Goal: Find specific page/section: Find specific page/section

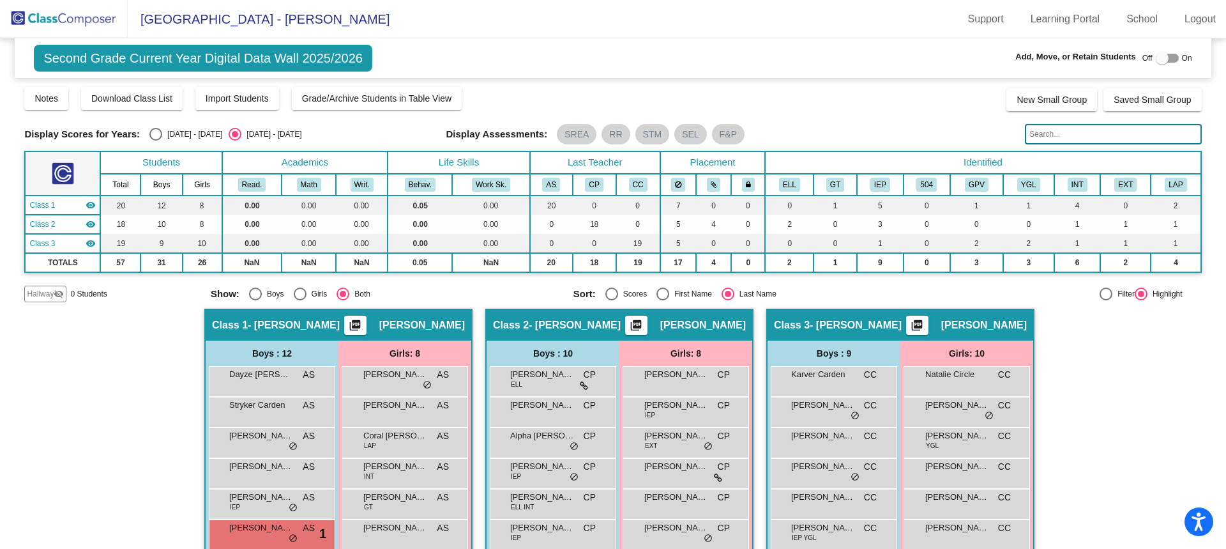
scroll to position [192, 0]
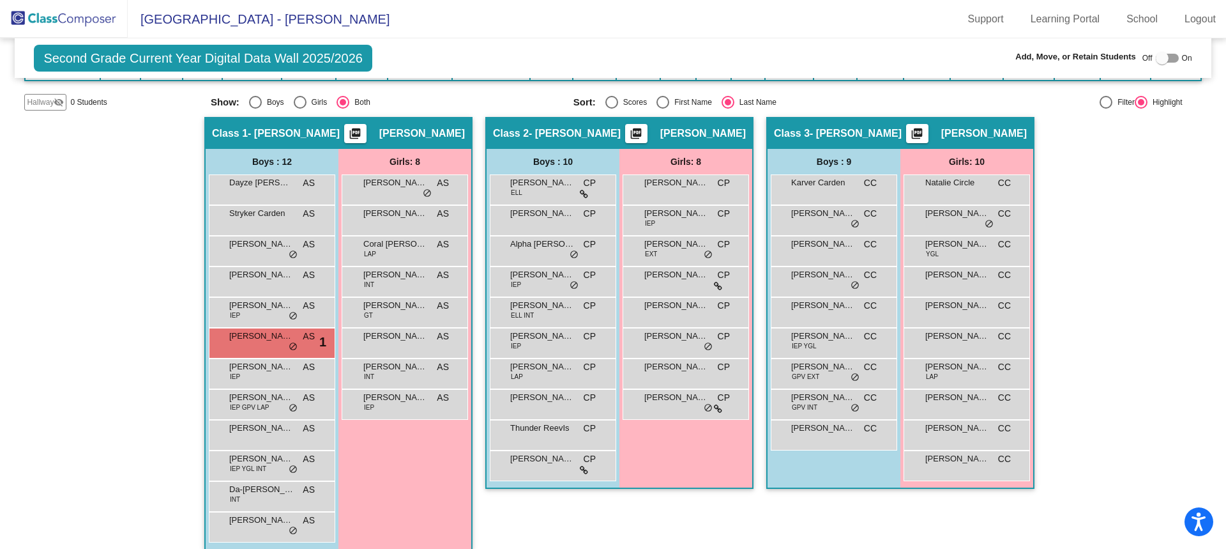
click at [57, 14] on img at bounding box center [64, 19] width 128 height 38
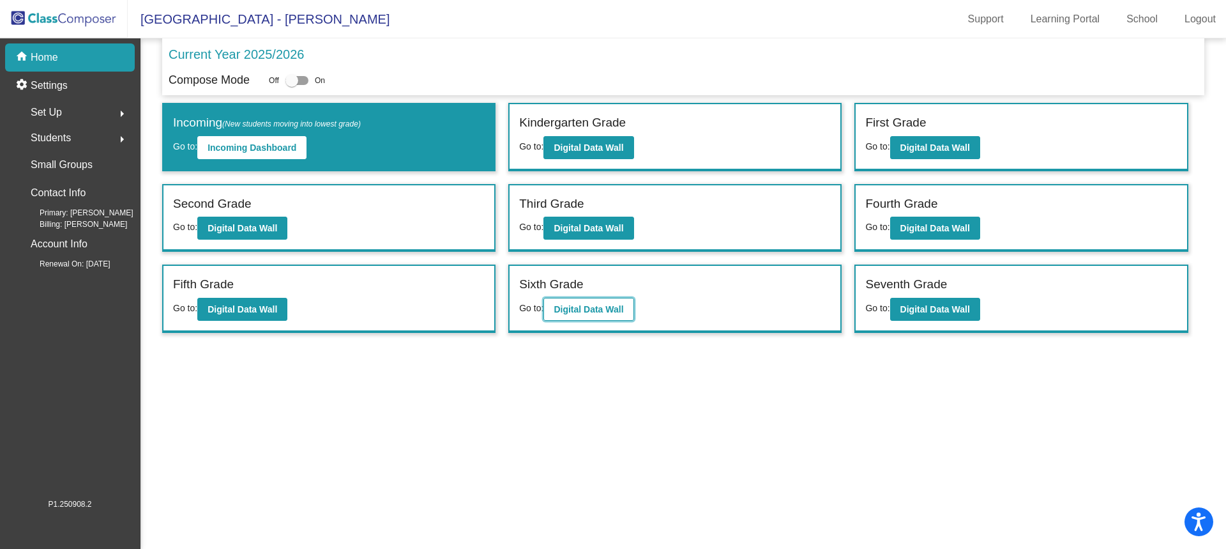
click at [570, 308] on b "Digital Data Wall" at bounding box center [589, 309] width 70 height 10
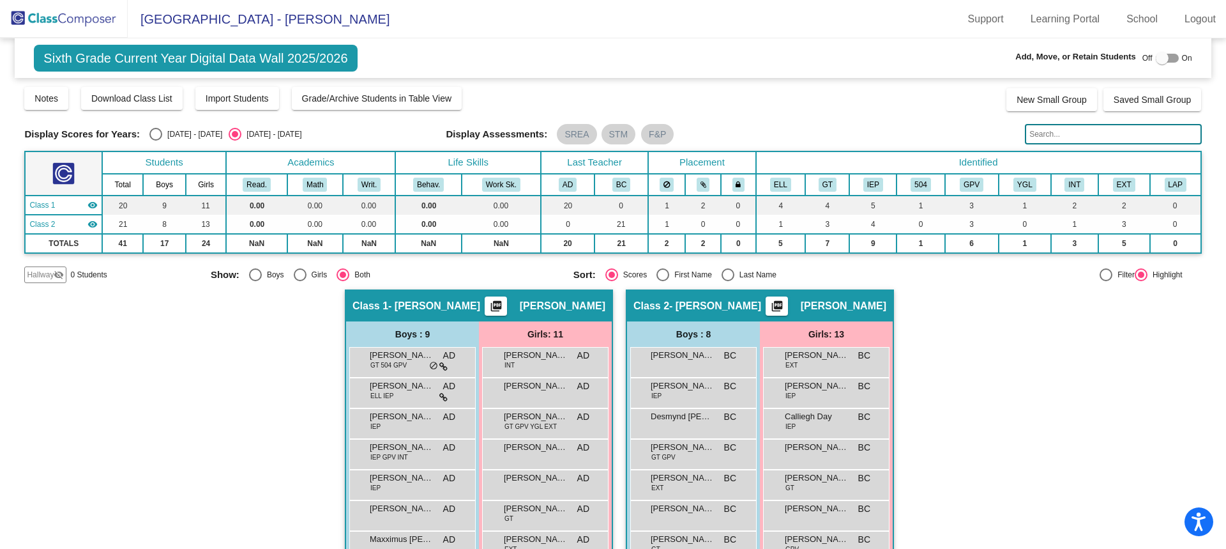
click at [722, 279] on div "Select an option" at bounding box center [728, 274] width 13 height 13
click at [728, 281] on input "Last Name" at bounding box center [728, 281] width 1 height 1
radio input "true"
click at [89, 24] on img at bounding box center [64, 19] width 128 height 38
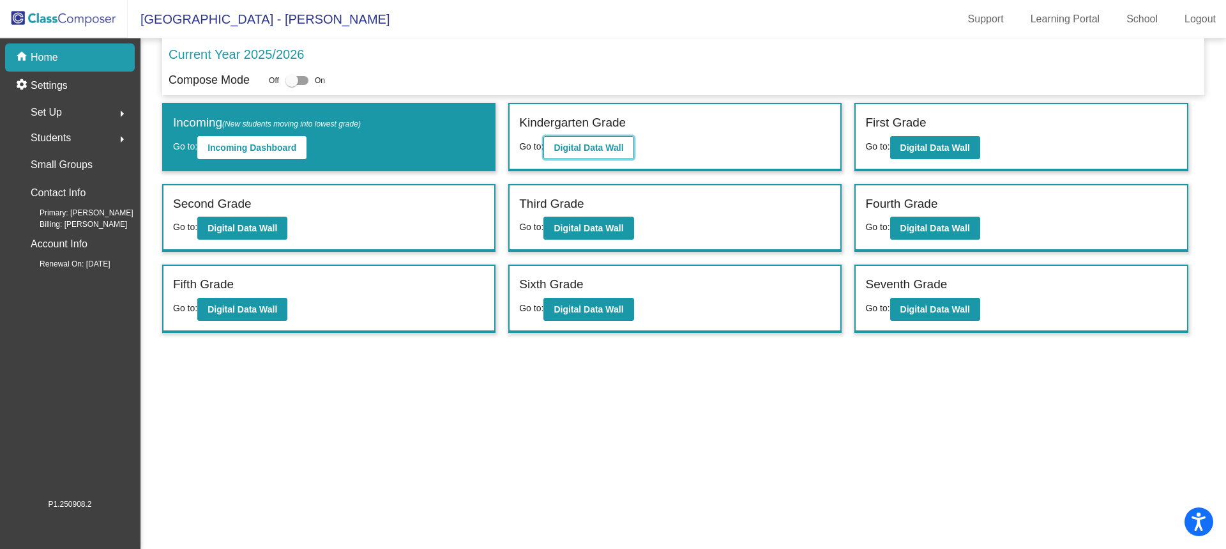
click at [593, 152] on b "Digital Data Wall" at bounding box center [589, 147] width 70 height 10
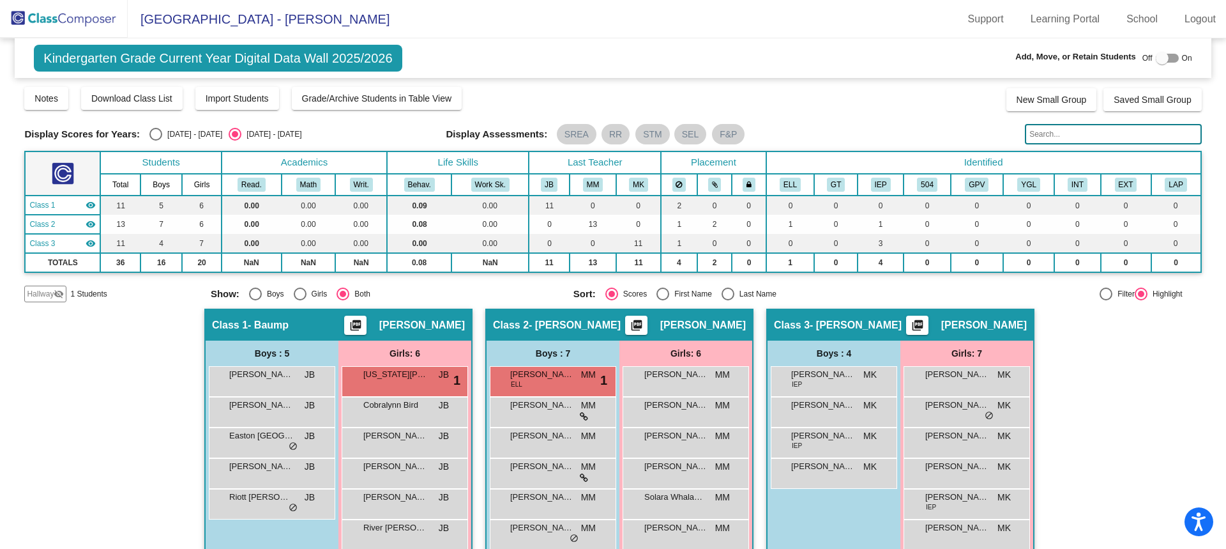
scroll to position [52, 0]
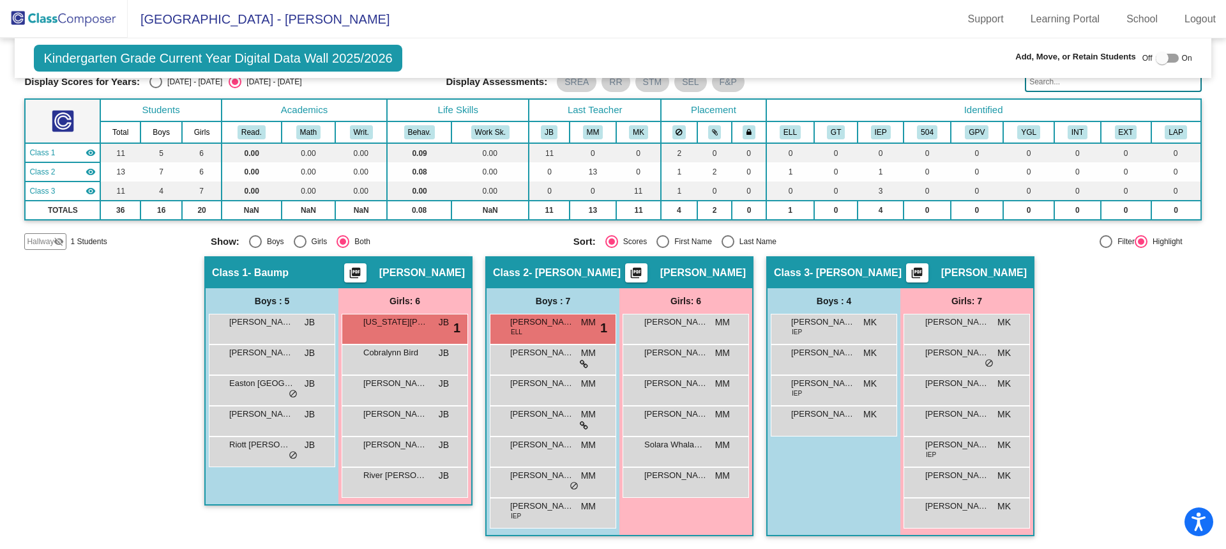
click at [86, 11] on img at bounding box center [64, 19] width 128 height 38
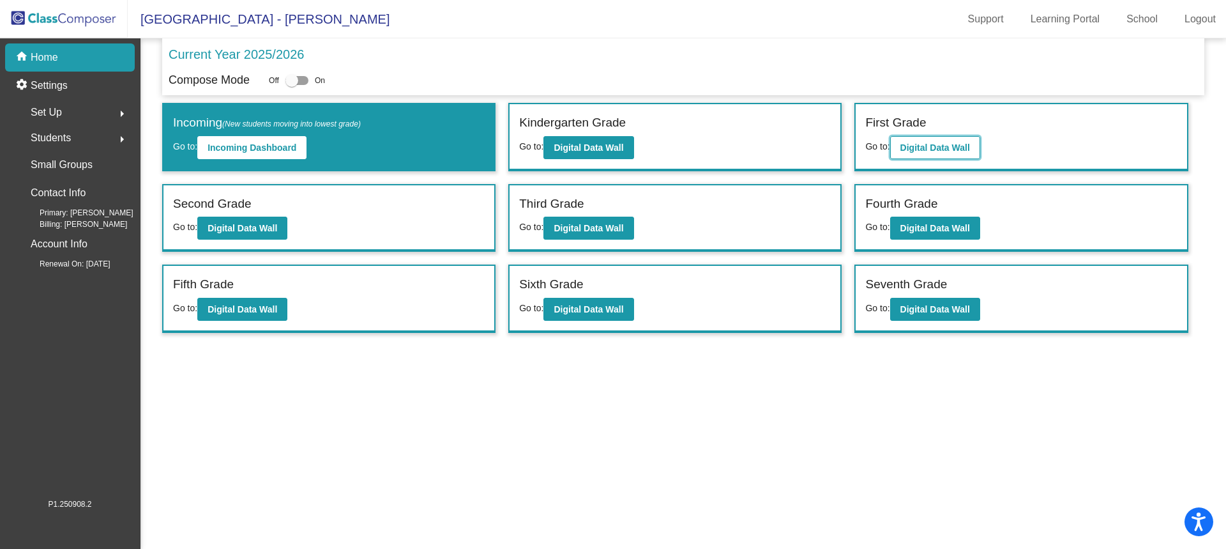
click at [934, 149] on b "Digital Data Wall" at bounding box center [936, 147] width 70 height 10
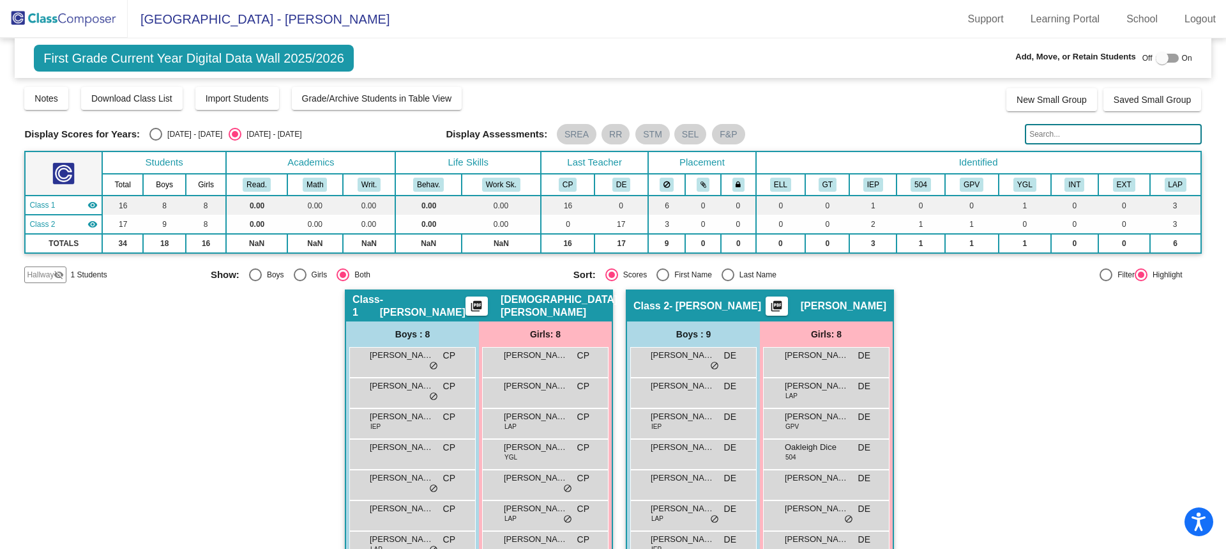
click at [78, 14] on img at bounding box center [64, 19] width 128 height 38
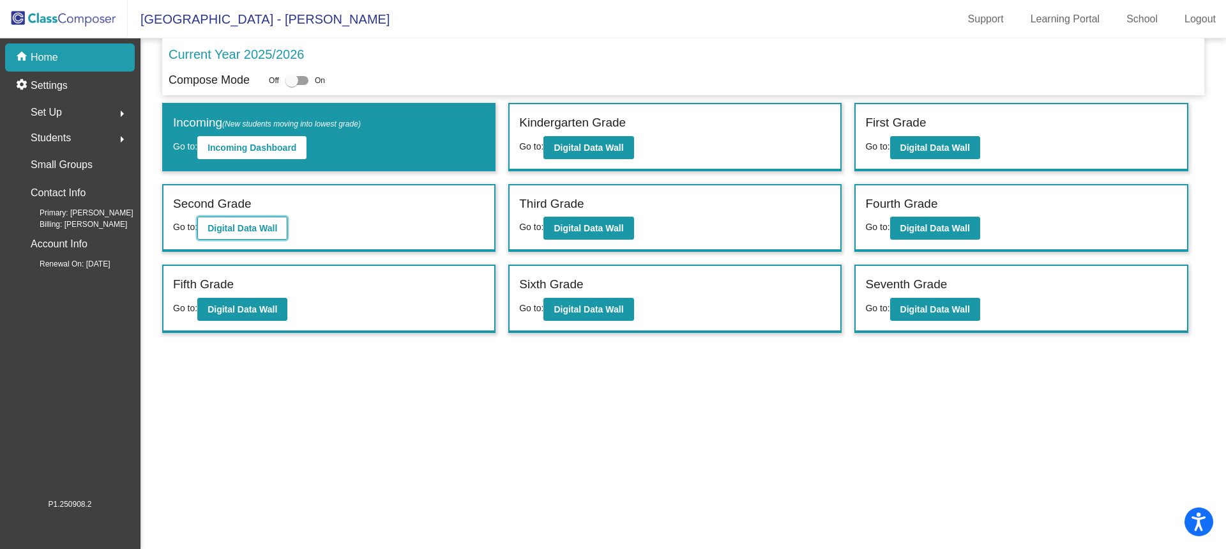
click at [275, 220] on button "Digital Data Wall" at bounding box center [242, 228] width 90 height 23
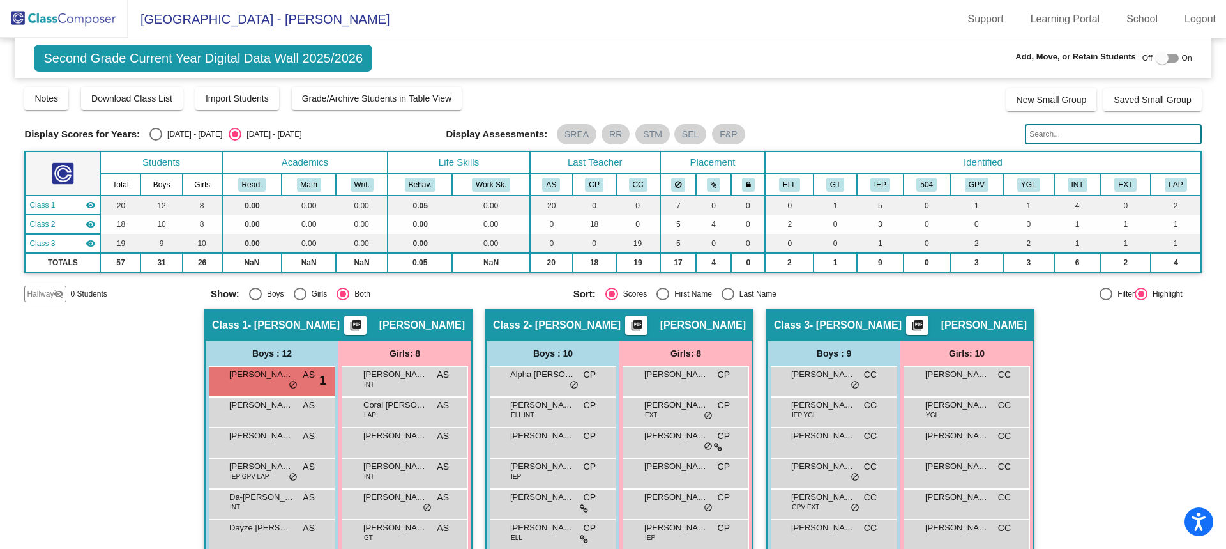
click at [70, 20] on img at bounding box center [64, 19] width 128 height 38
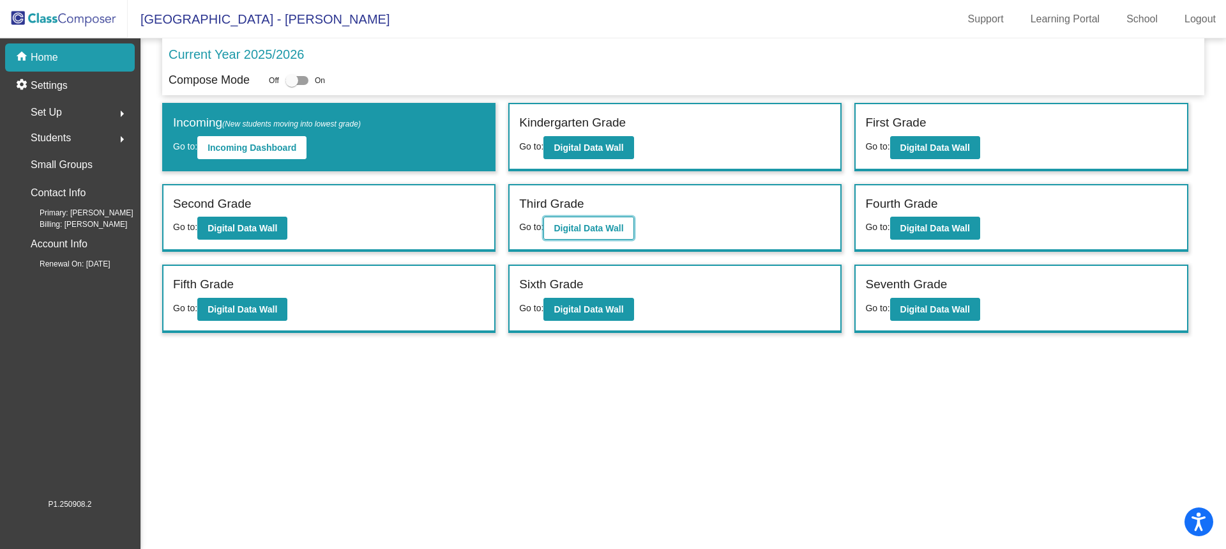
click at [567, 227] on b "Digital Data Wall" at bounding box center [589, 228] width 70 height 10
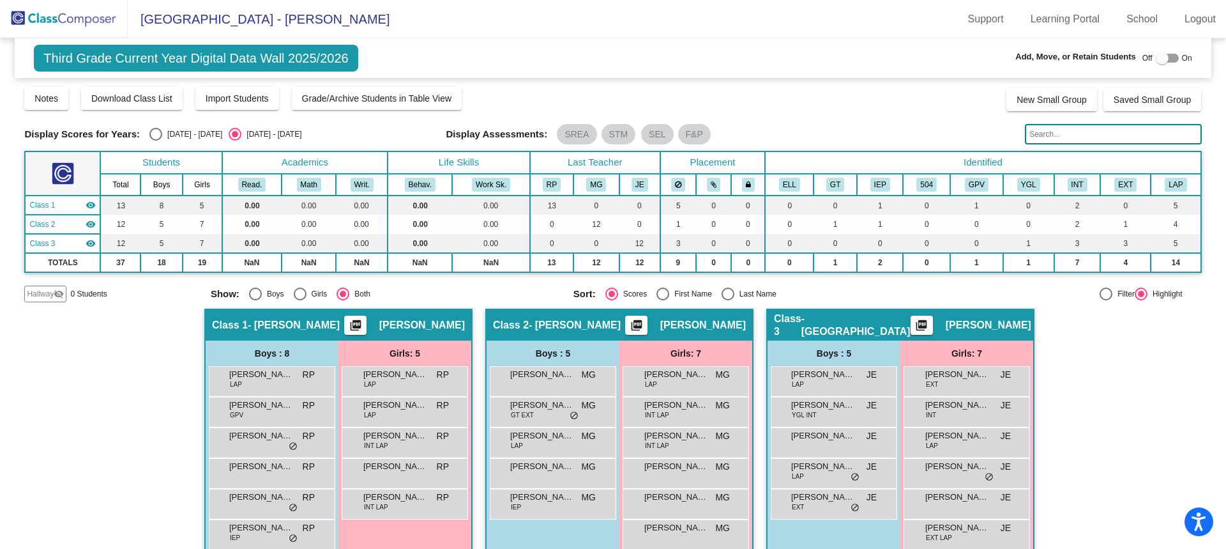
click at [107, 22] on img at bounding box center [64, 19] width 128 height 38
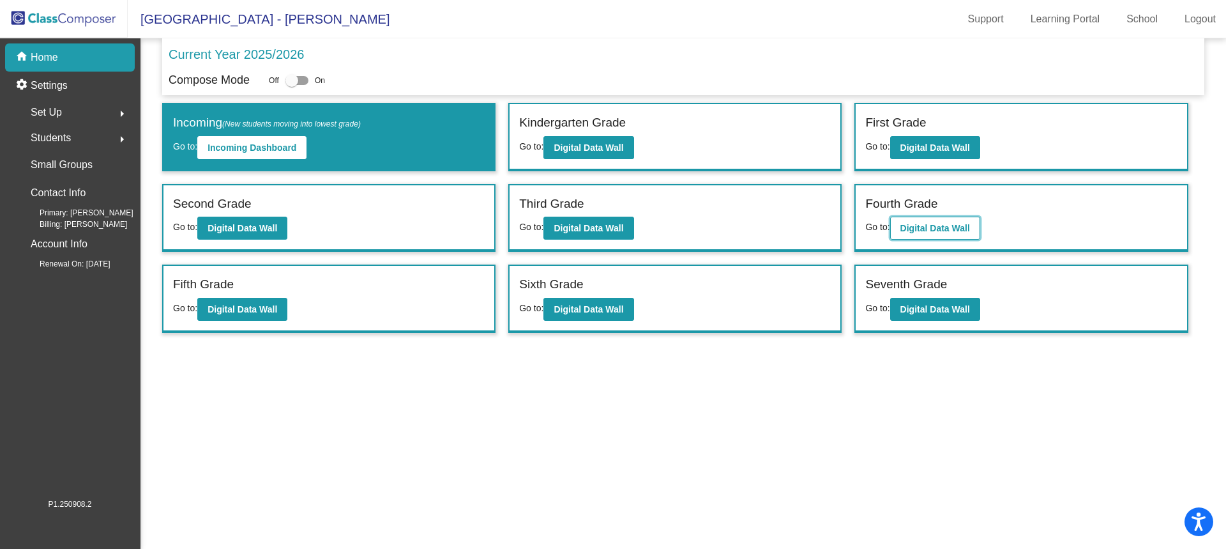
click at [917, 224] on b "Digital Data Wall" at bounding box center [936, 228] width 70 height 10
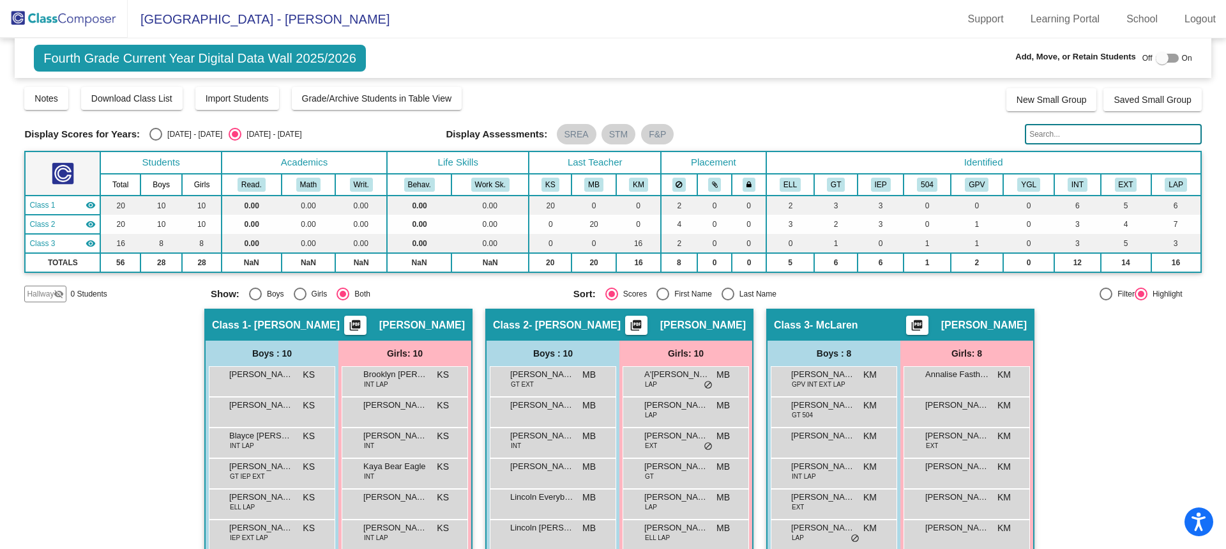
click at [104, 28] on img at bounding box center [64, 19] width 128 height 38
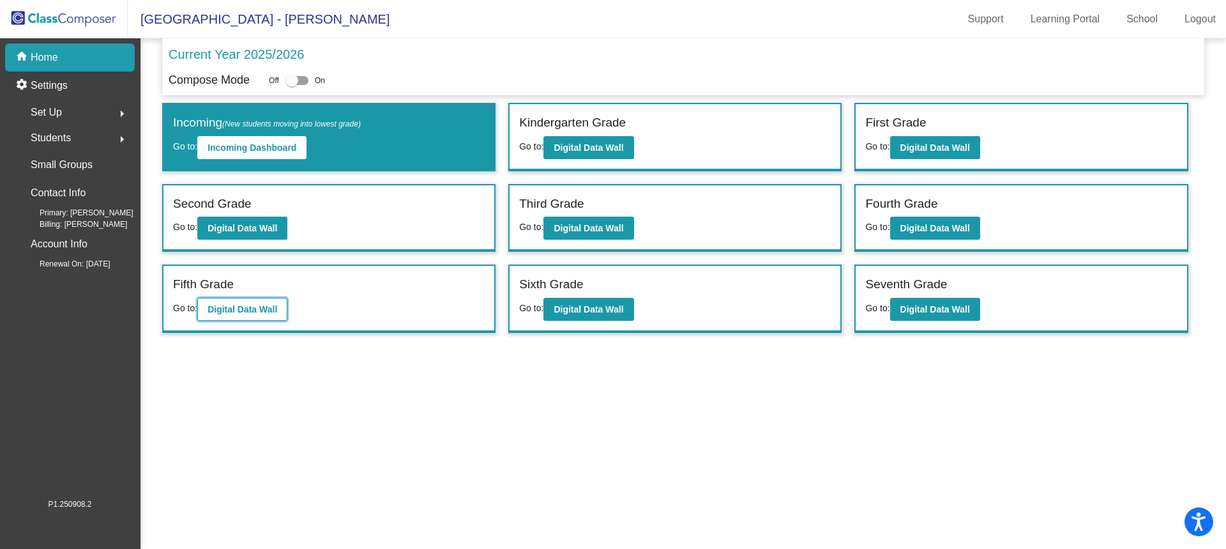
click at [226, 309] on b "Digital Data Wall" at bounding box center [243, 309] width 70 height 10
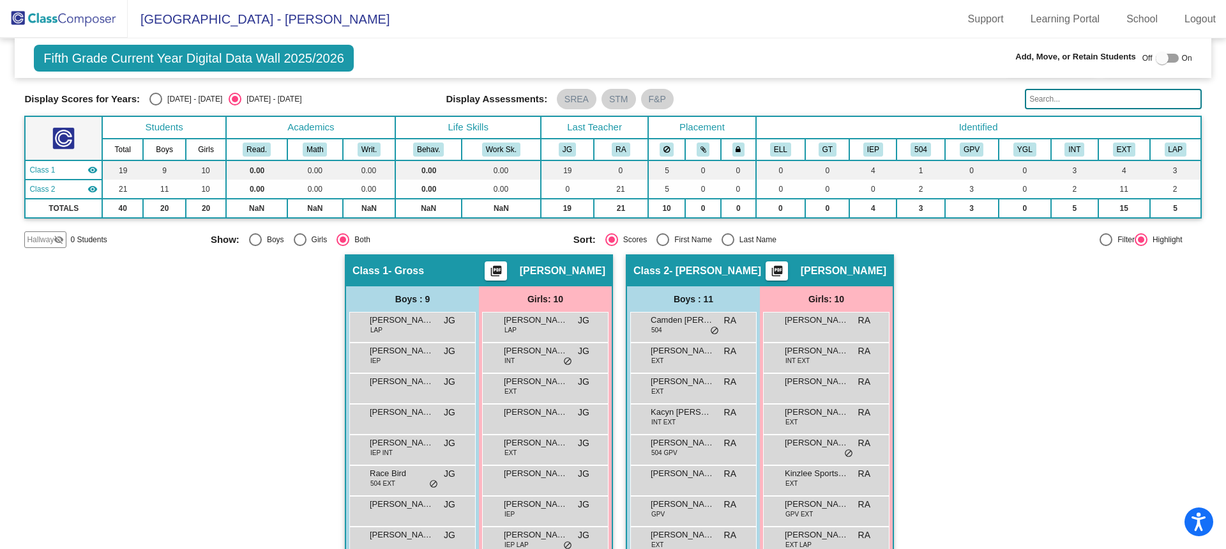
scroll to position [64, 0]
